Goal: Task Accomplishment & Management: Manage account settings

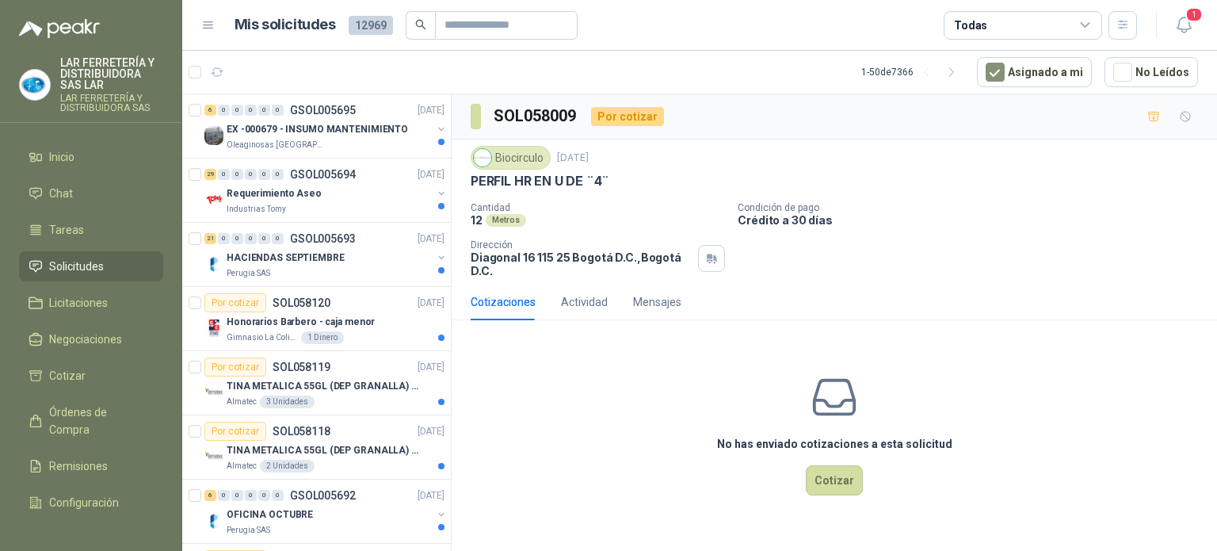
click at [968, 27] on div "Todas" at bounding box center [970, 25] width 33 height 17
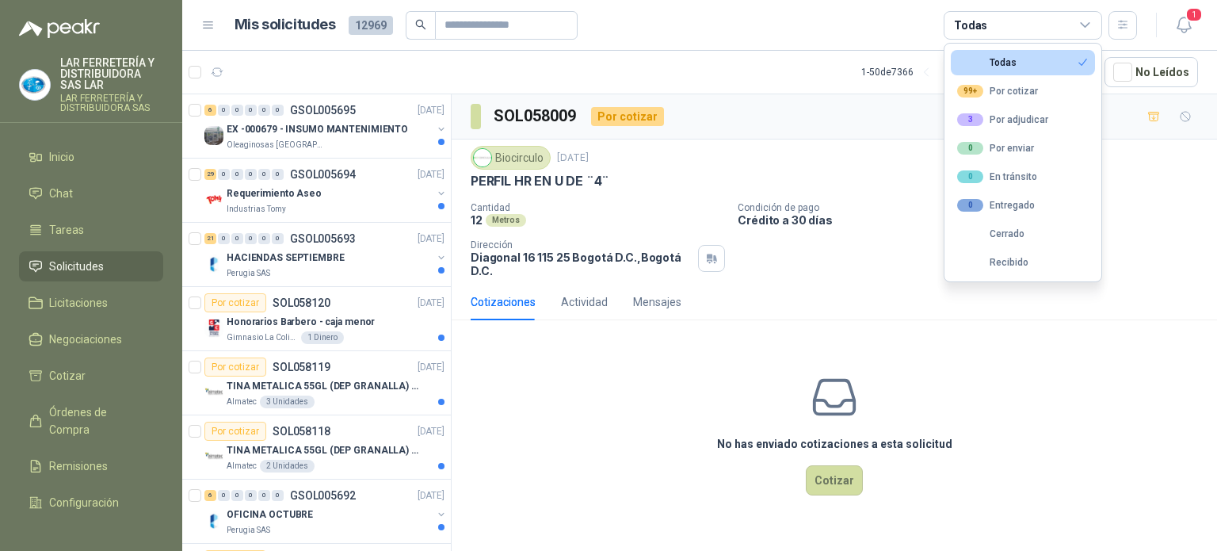
click at [906, 32] on article "Mis solicitudes 12969 Todas" at bounding box center [687, 25] width 904 height 29
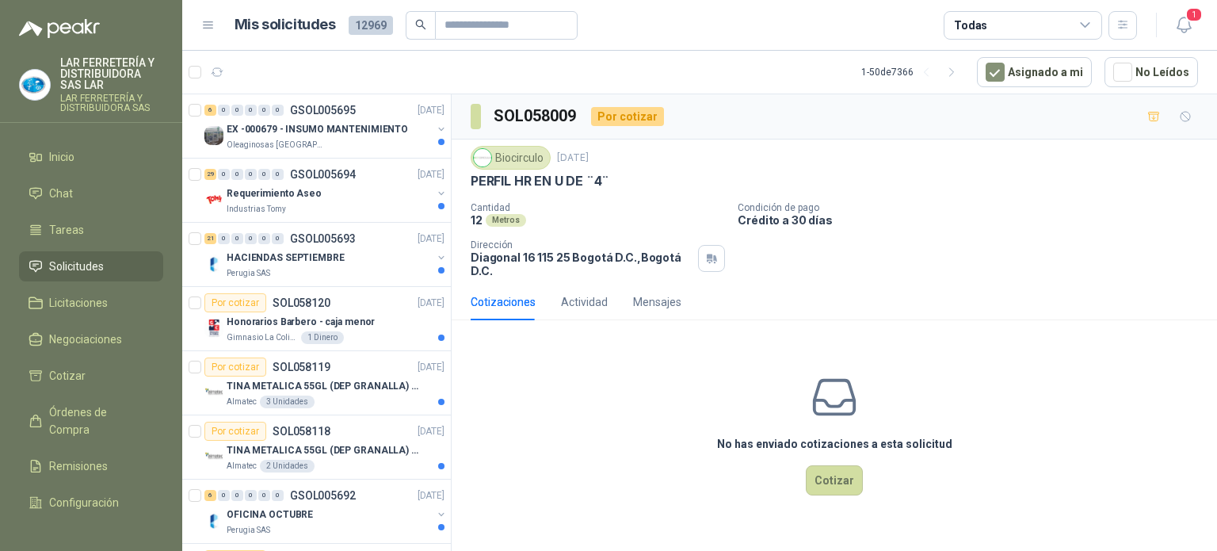
click at [1006, 30] on div "Todas" at bounding box center [1023, 25] width 159 height 29
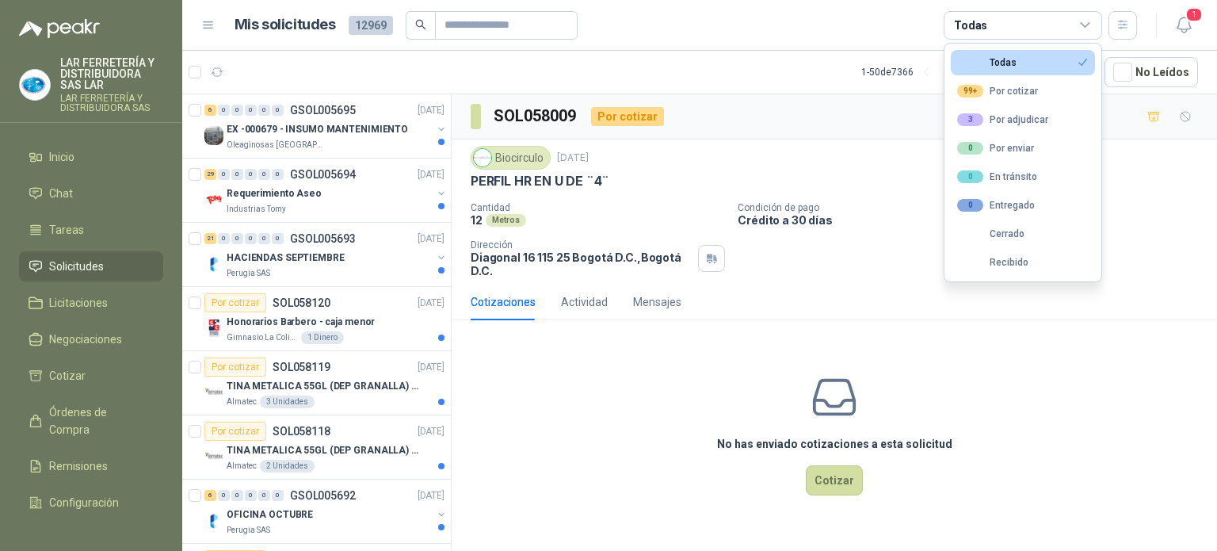
click at [778, 21] on article "Mis solicitudes 12969 Todas" at bounding box center [687, 25] width 904 height 29
